Goal: Navigation & Orientation: Understand site structure

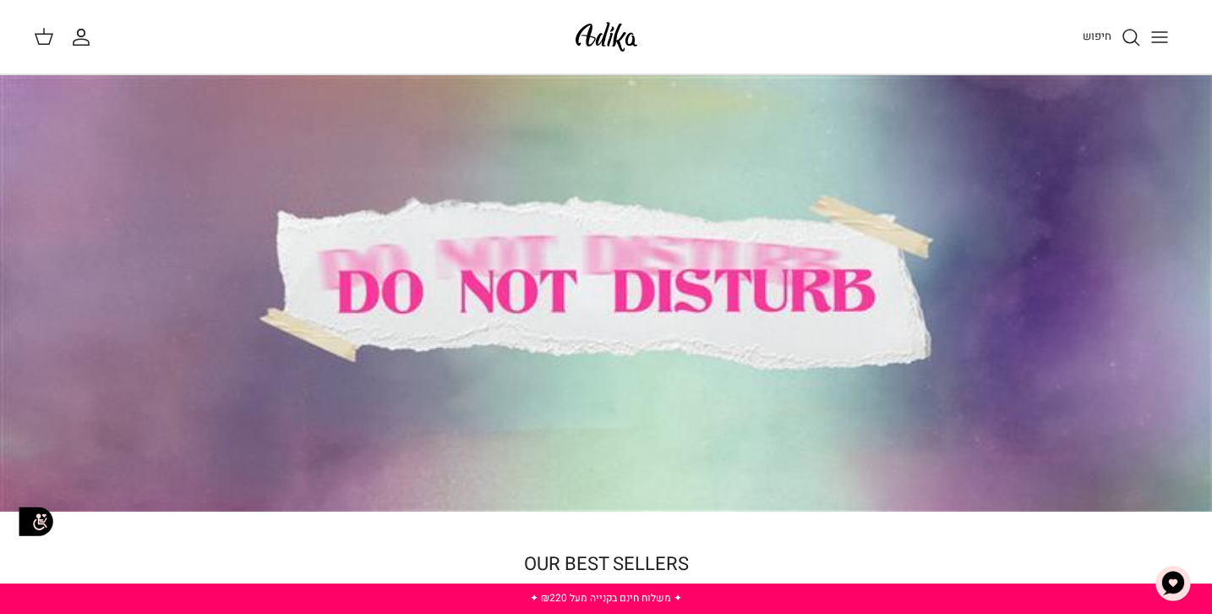
click at [1152, 35] on icon "Toggle menu" at bounding box center [1160, 37] width 20 height 20
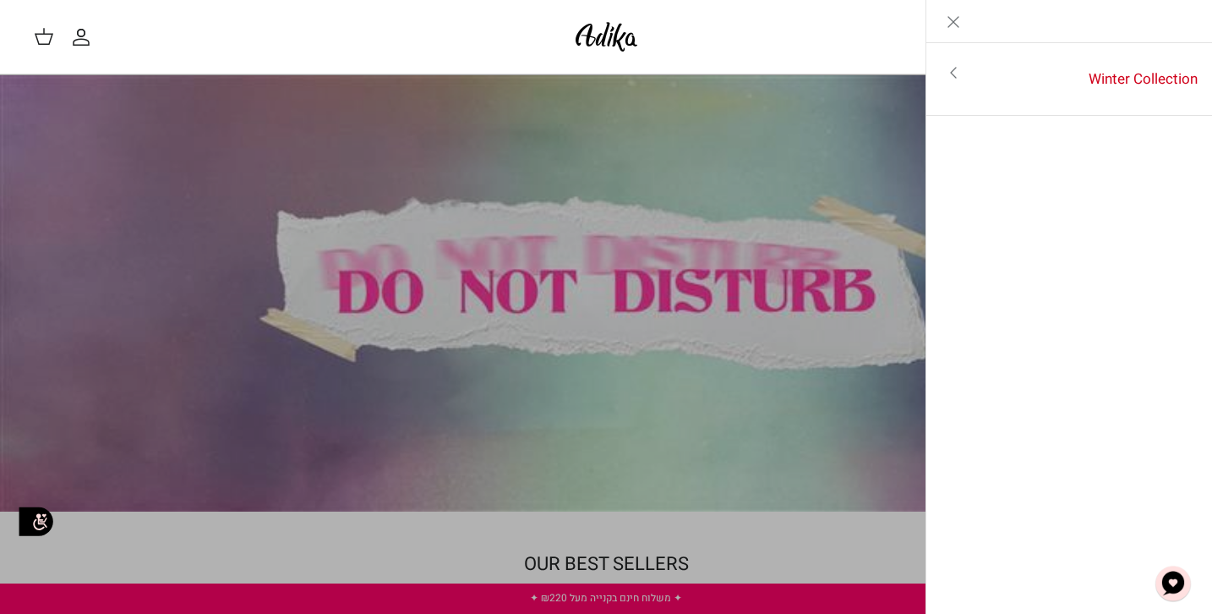
click at [1152, 35] on div "Left" at bounding box center [1070, 21] width 287 height 43
click at [948, 23] on icon "Close" at bounding box center [954, 22] width 20 height 20
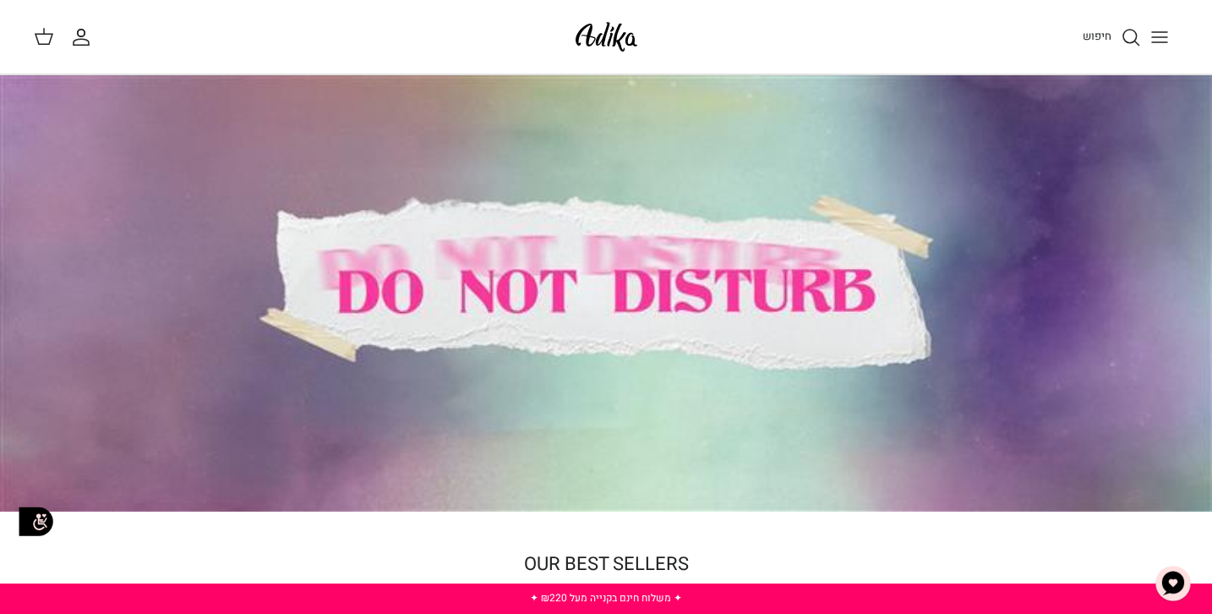
click at [1161, 33] on icon "Toggle menu" at bounding box center [1160, 37] width 20 height 20
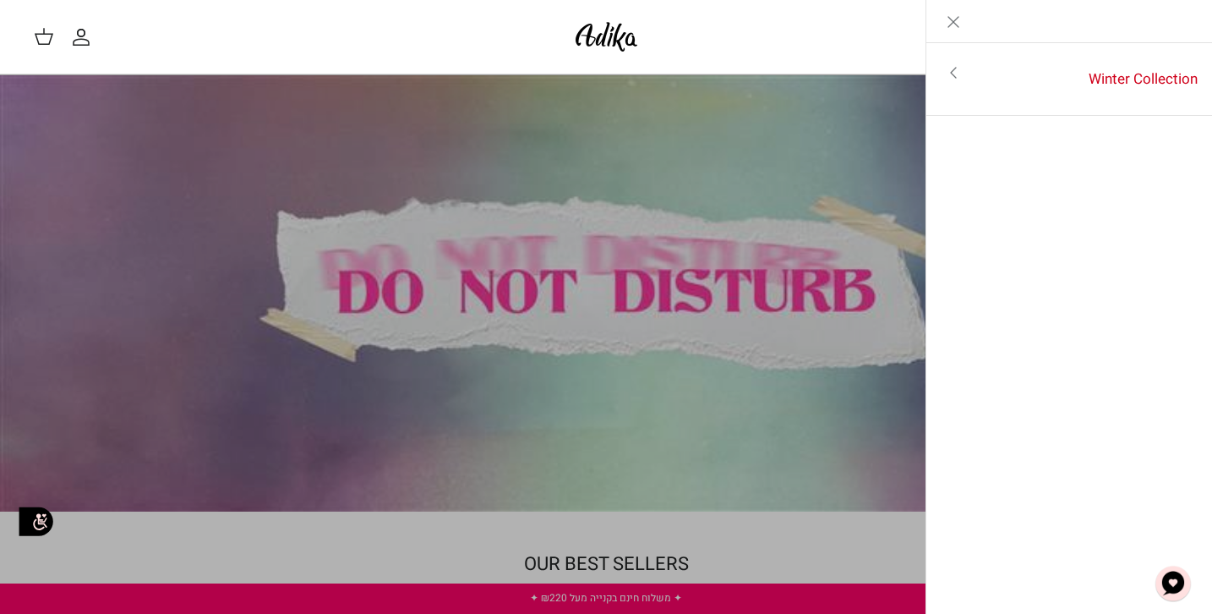
click at [957, 27] on icon "Close" at bounding box center [954, 22] width 20 height 20
